Goal: Transaction & Acquisition: Obtain resource

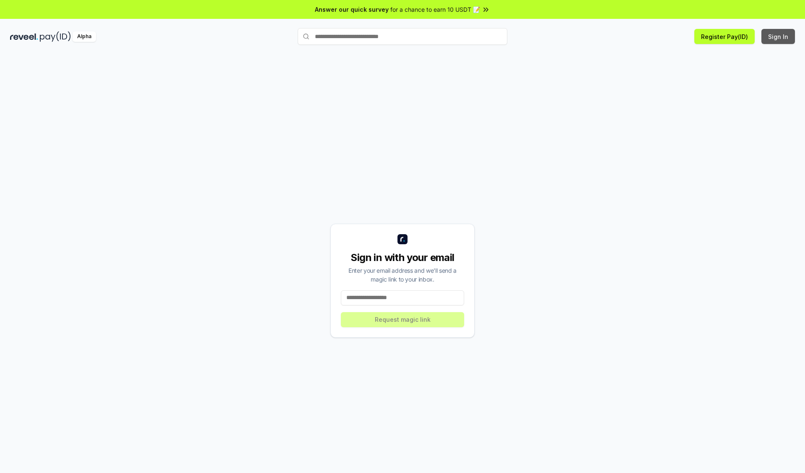
click at [778, 36] on button "Sign In" at bounding box center [778, 36] width 34 height 15
type input "**********"
click at [402, 319] on button "Request magic link" at bounding box center [402, 319] width 123 height 15
